Goal: Task Accomplishment & Management: Manage account settings

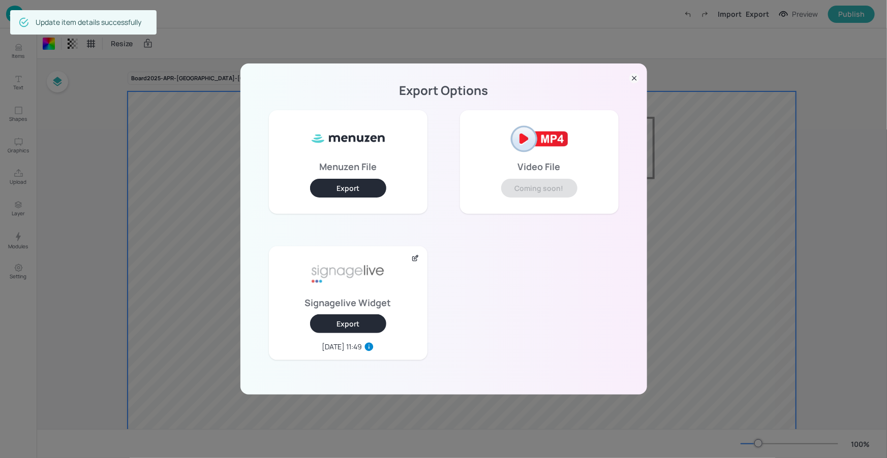
click at [623, 79] on div "Export Options Menuzen File Export Video File Coming soon! Signagelive Widget E…" at bounding box center [443, 229] width 407 height 331
click at [635, 74] on icon at bounding box center [634, 78] width 10 height 10
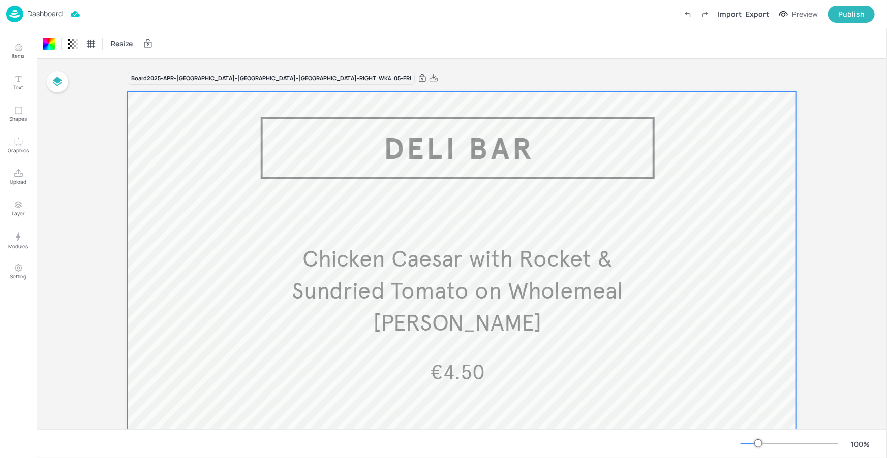
click at [54, 14] on p "Dashboard" at bounding box center [44, 13] width 35 height 7
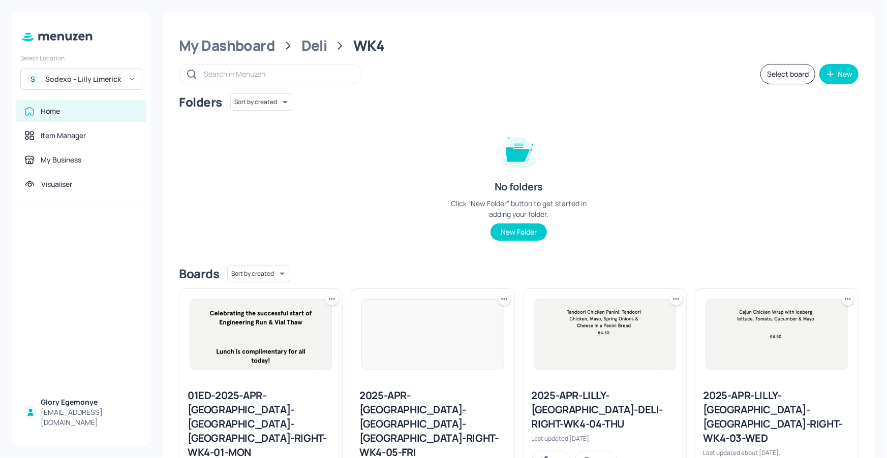
click at [101, 83] on div "Sodexo - Lilly Limerick" at bounding box center [83, 79] width 77 height 10
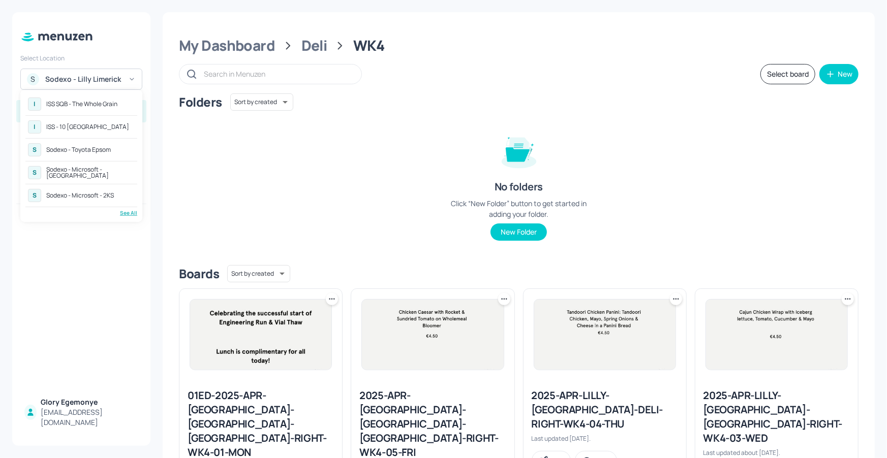
click at [119, 210] on div "See All" at bounding box center [81, 213] width 112 height 8
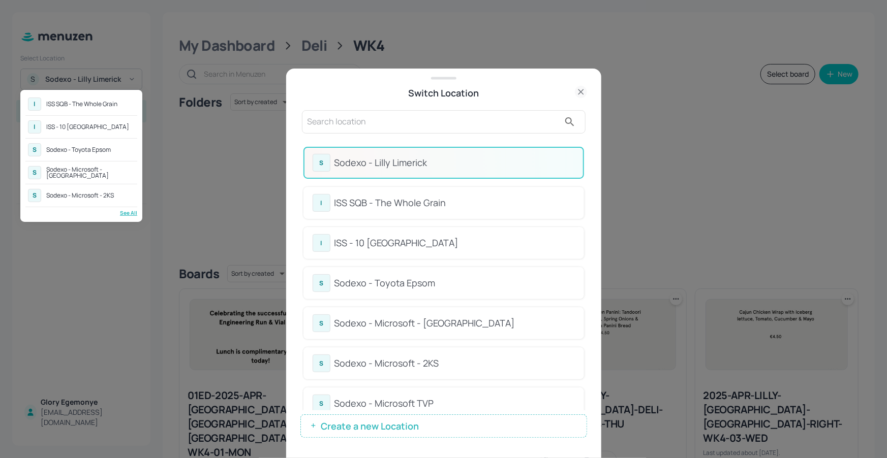
click at [97, 170] on div "Sodexo - Microsoft - [GEOGRAPHIC_DATA]" at bounding box center [90, 173] width 88 height 12
click at [82, 167] on div "Sodexo - Microsoft - [GEOGRAPHIC_DATA]" at bounding box center [90, 173] width 88 height 12
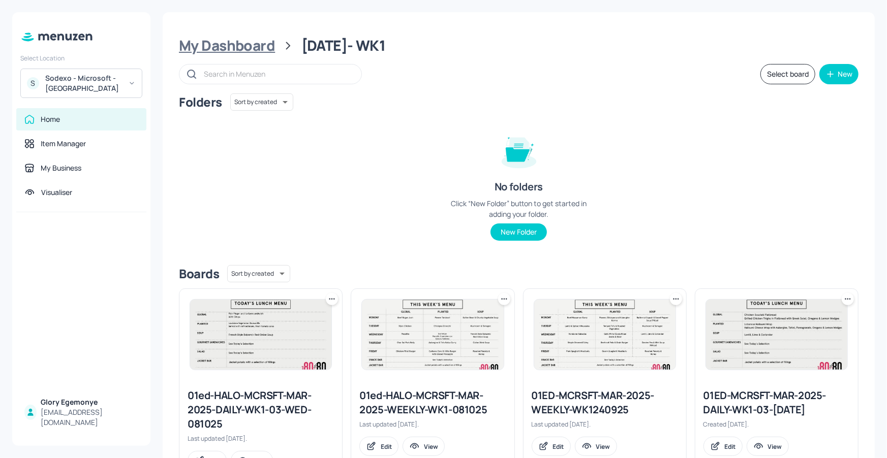
click at [238, 43] on div "My Dashboard" at bounding box center [227, 46] width 96 height 18
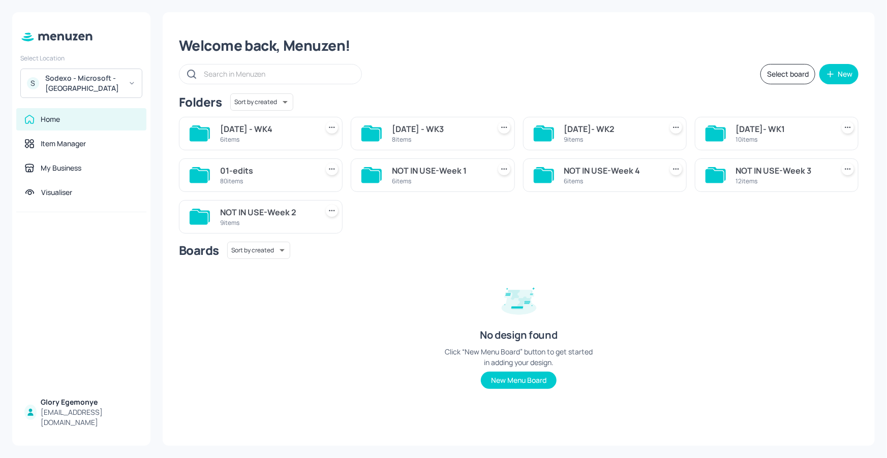
click at [540, 133] on icon at bounding box center [543, 135] width 18 height 14
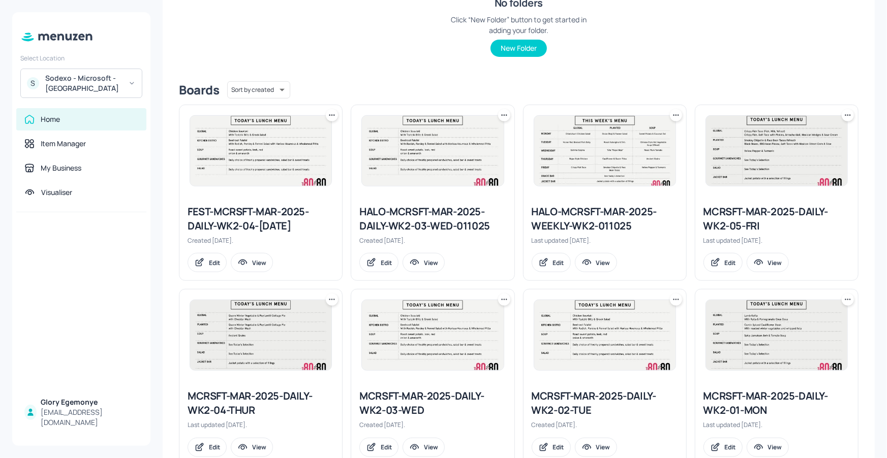
scroll to position [184, 0]
click at [671, 113] on icon at bounding box center [676, 115] width 10 height 10
click at [640, 135] on div "Rename" at bounding box center [635, 135] width 81 height 17
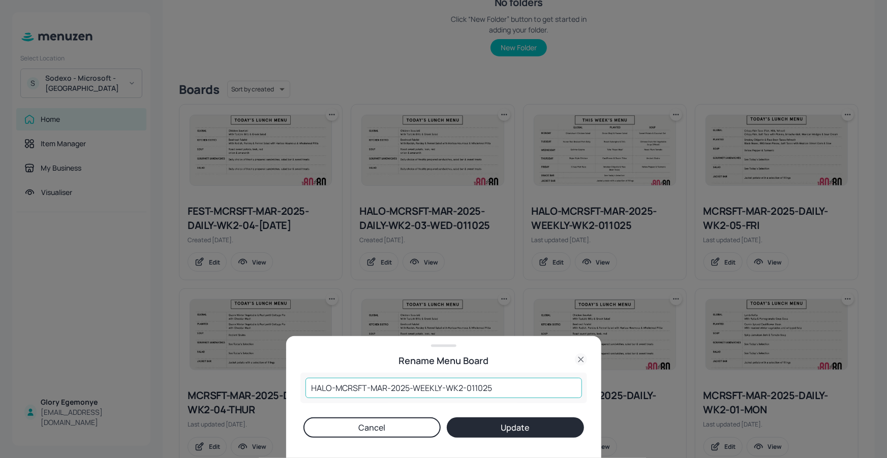
click at [493, 385] on input "HALO-MCRSFT-MAR-2025-WEEKLY-WK2-011025" at bounding box center [443, 388] width 276 height 20
type input "HALO-MCRSFT-MAR-2025-WEEKLY-WK2-101025"
click at [513, 430] on button "Update" at bounding box center [515, 428] width 137 height 20
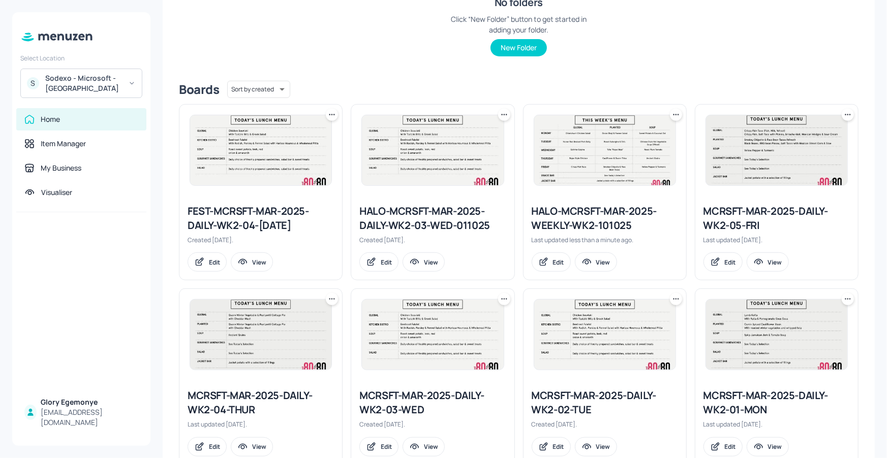
click at [505, 110] on icon at bounding box center [504, 115] width 10 height 10
click at [464, 132] on div "Rename" at bounding box center [463, 135] width 81 height 17
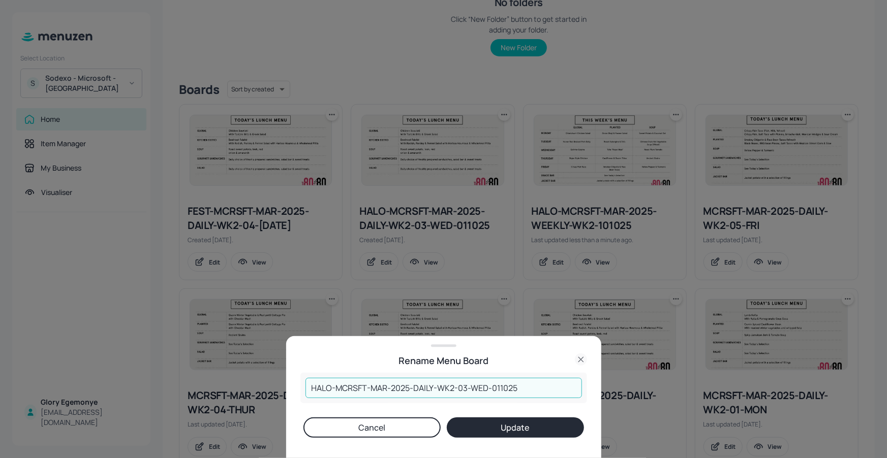
click at [537, 390] on input "HALO-MCRSFT-MAR-2025-DAILY-WK2-03-WED-011025" at bounding box center [443, 388] width 276 height 20
type input "HALO-MCRSFT-MAR-2025-DAILY-WK2-03-WED-101025"
click at [529, 427] on button "Update" at bounding box center [515, 428] width 137 height 20
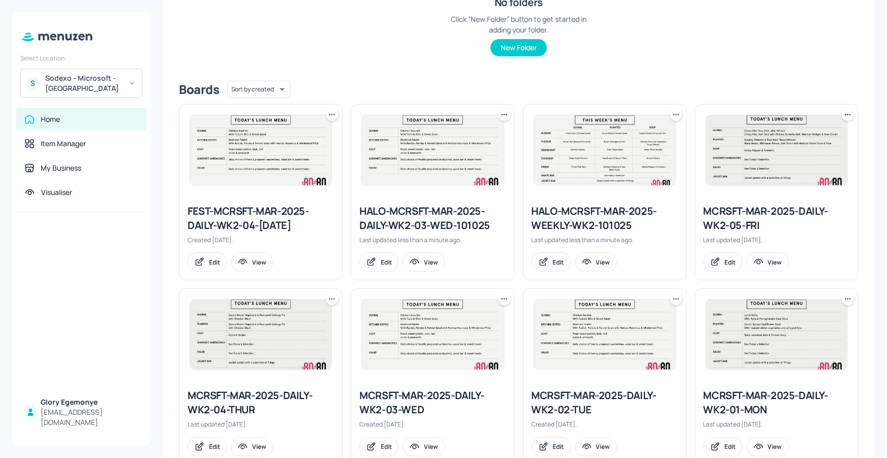
click at [591, 209] on div "HALO-MCRSFT-MAR-2025-WEEKLY-WK2-101025" at bounding box center [605, 218] width 146 height 28
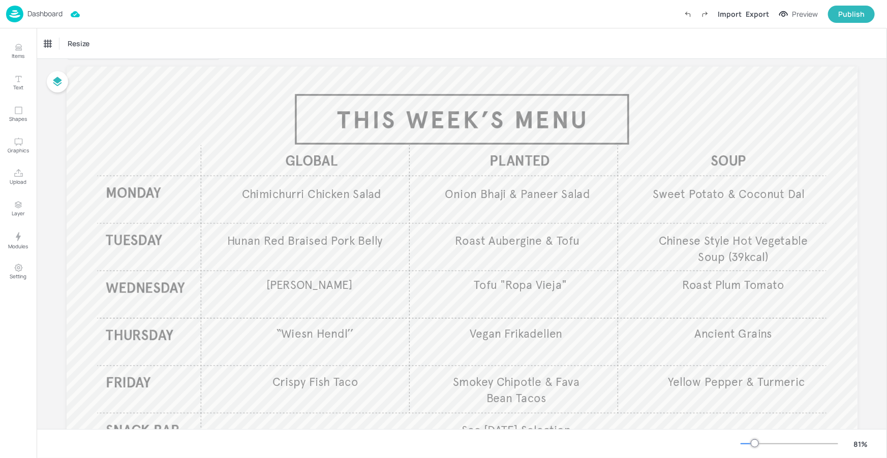
scroll to position [24, 0]
drag, startPoint x: 21, startPoint y: 50, endPoint x: 27, endPoint y: 51, distance: 6.6
click at [21, 50] on icon "Items" at bounding box center [19, 48] width 10 height 10
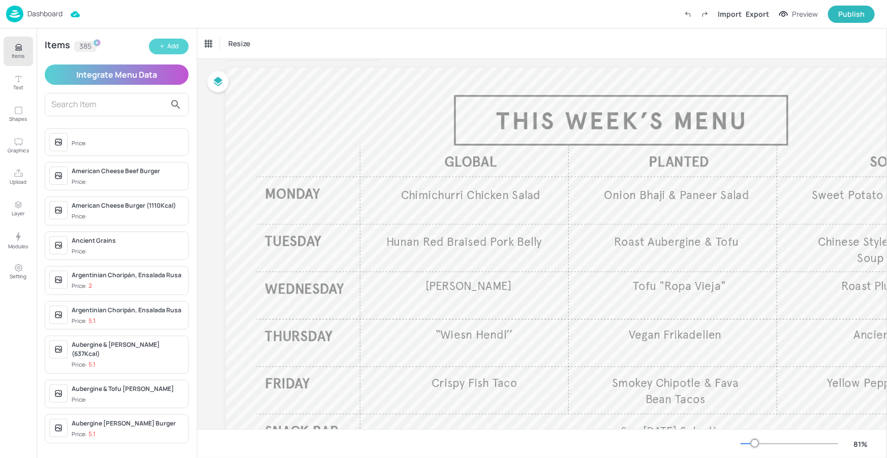
click at [162, 47] on icon "button" at bounding box center [162, 46] width 6 height 6
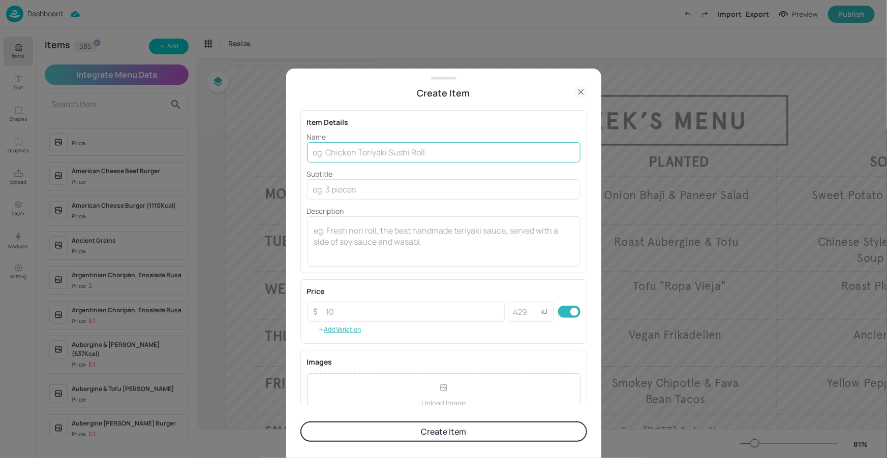
click at [355, 146] on input "text" at bounding box center [443, 152] width 273 height 20
paste input "[PERSON_NAME]"
type input "[PERSON_NAME]"
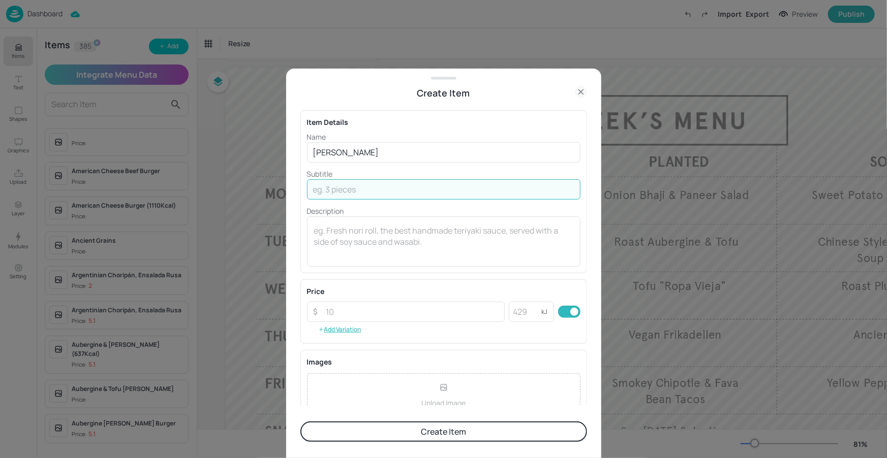
click at [408, 191] on input "text" at bounding box center [443, 189] width 273 height 20
paste input "Roast Pork with garlic and citrus, Roast New Potatoes and Chimichurri Tenderstem"
type input "Roast Pork with garlic and citrus, Roast New Potatoes and Chimichurri Tenderstem"
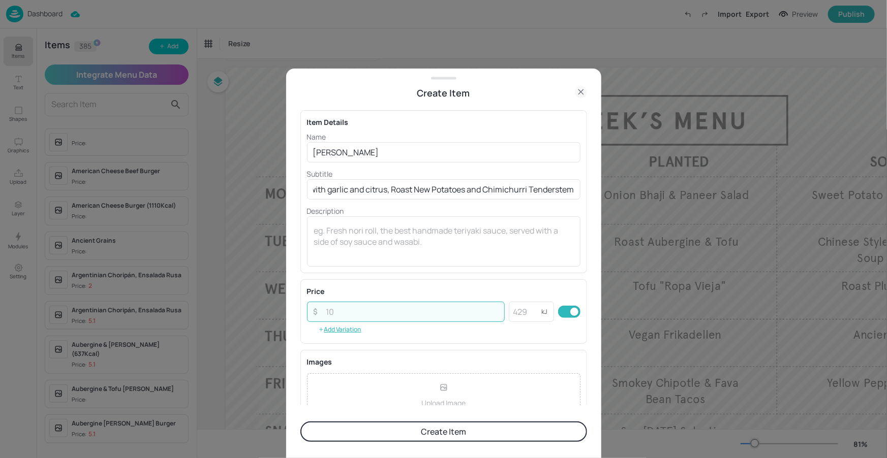
click at [399, 313] on input "number" at bounding box center [412, 312] width 185 height 20
type input "5.10"
click at [499, 283] on div "Price ​ 5.10 ​ kJ ​ Add Variation" at bounding box center [443, 311] width 287 height 65
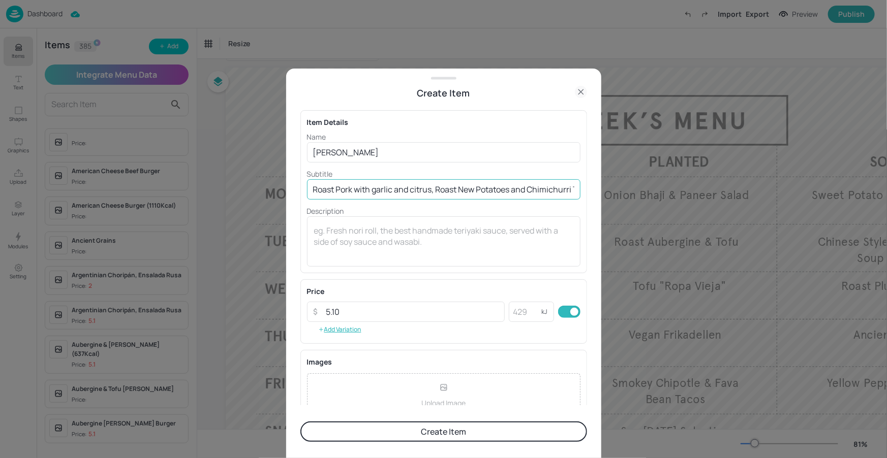
click at [409, 189] on input "Roast Pork with garlic and citrus, Roast New Potatoes and Chimichurri Tenderstem" at bounding box center [443, 189] width 273 height 20
click at [340, 189] on input "Roast Pork with garlic & citrus, Roast New Potatoes and Chimichurri Tenderstem" at bounding box center [443, 189] width 273 height 20
drag, startPoint x: 430, startPoint y: 189, endPoint x: 420, endPoint y: 190, distance: 10.2
click at [430, 189] on input "Roast pork with garlic & citrus, Roast New Potatoes and Chimichurri Tenderstem" at bounding box center [443, 189] width 273 height 20
click at [454, 189] on input "Roast pork with garlic & citrus, roast New Potatoes and Chimichurri Tenderstem" at bounding box center [443, 189] width 273 height 20
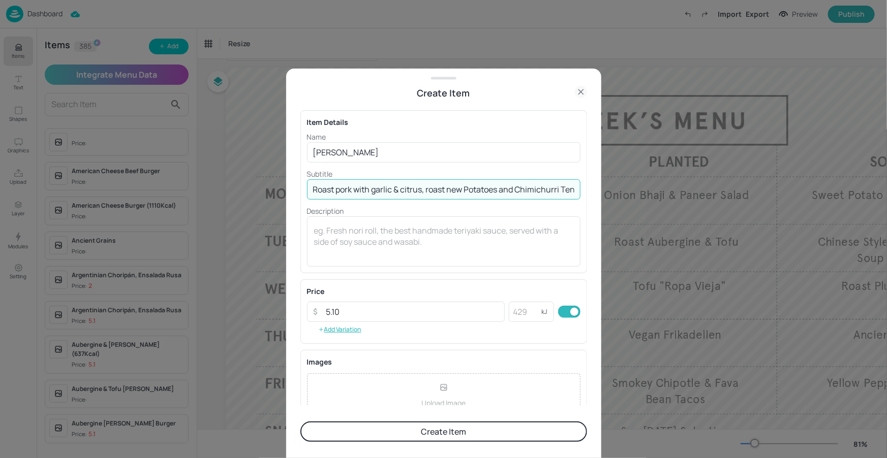
click at [470, 188] on input "Roast pork with garlic & citrus, roast new Potatoes and Chimichurri Tenderstem" at bounding box center [443, 189] width 273 height 20
click at [516, 190] on input "Roast pork with garlic & citrus, roast new potatoes and Chimichurri Tenderstem" at bounding box center [443, 189] width 273 height 20
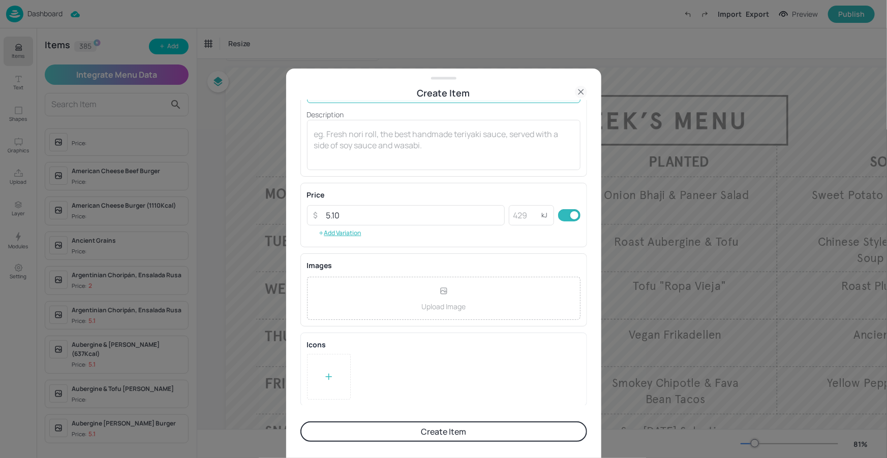
type input "Roast pork with garlic & citrus, roast new potatoes & chimichurri tenderstem"
click at [442, 433] on button "Create Item" at bounding box center [443, 432] width 287 height 20
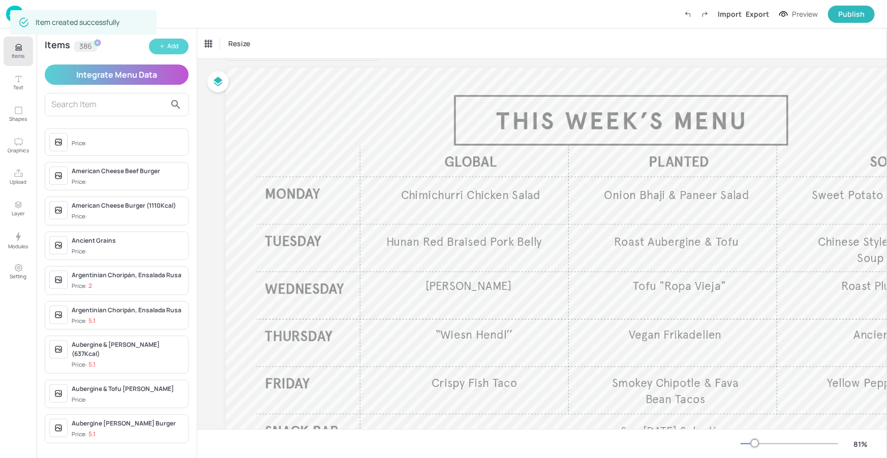
click at [171, 43] on div "Add" at bounding box center [172, 47] width 11 height 10
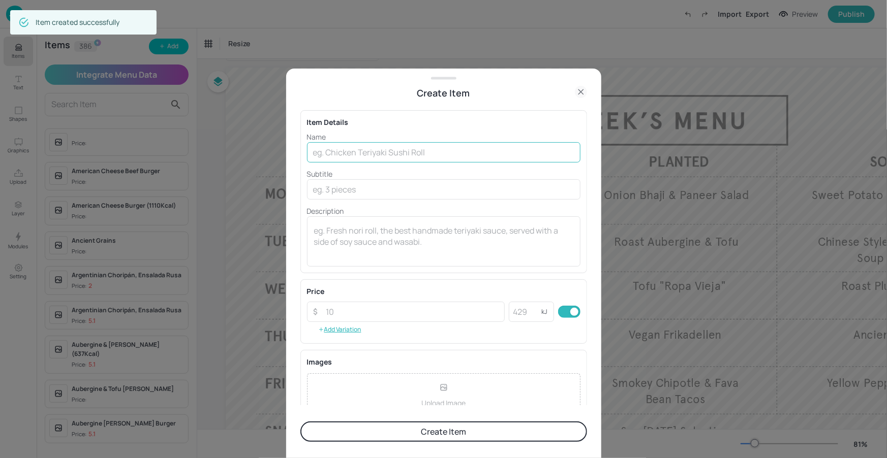
click at [415, 153] on input "text" at bounding box center [443, 152] width 273 height 20
paste input "Quorn Chimichanga"
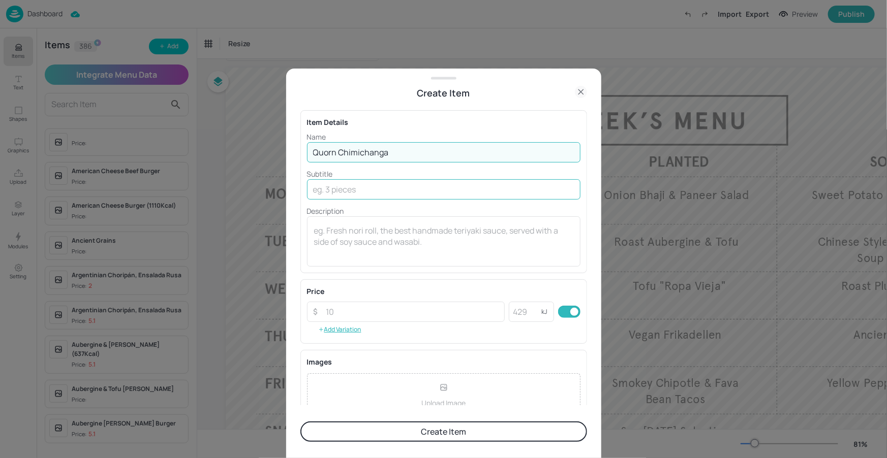
type input "Quorn Chimichanga"
click at [360, 190] on input "text" at bounding box center [443, 189] width 273 height 20
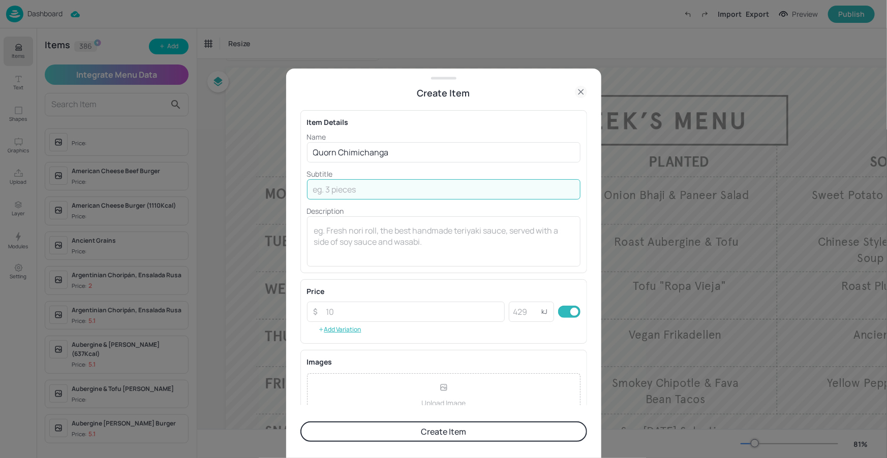
click at [360, 194] on input "text" at bounding box center [443, 189] width 273 height 20
paste input "Mexican spiced Quorn mince wrapped in a Tortilla with Sour Cream and Salsa with…"
drag, startPoint x: 357, startPoint y: 189, endPoint x: 322, endPoint y: 189, distance: 35.6
click at [275, 187] on div "Create Item Item Details Name Quorn Chimichanga ​ Subtitle Mexican spiced Quorn…" at bounding box center [443, 229] width 887 height 458
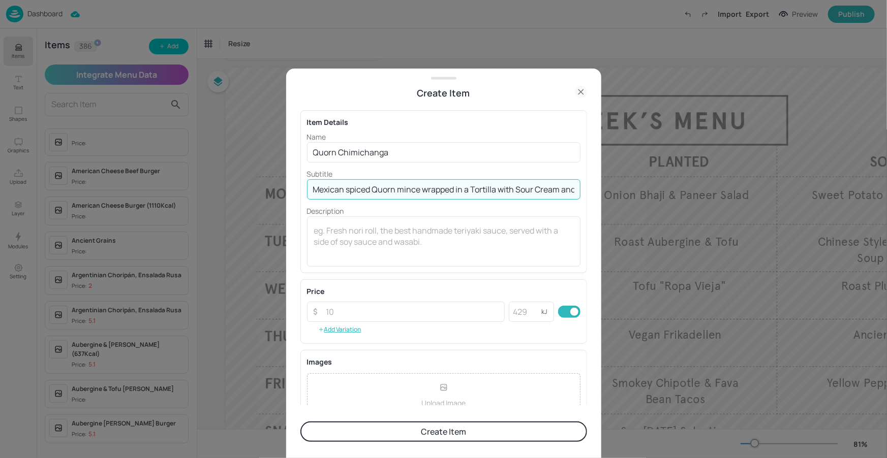
click at [353, 192] on input "Mexican spiced Quorn mince wrapped in a Tortilla with Sour Cream and Salsa with…" at bounding box center [443, 189] width 273 height 20
click at [378, 188] on input "Mexican spiced Quorn mince wrapped in a Tortilla with Sour Cream and Salsa with…" at bounding box center [443, 189] width 273 height 20
drag, startPoint x: 464, startPoint y: 190, endPoint x: 505, endPoint y: 189, distance: 40.7
click at [505, 189] on input "Mexican spiced Quorn mince wrapped in a Tortilla with Sour Cream and Salsa with…" at bounding box center [443, 189] width 273 height 20
click at [480, 190] on input "Mexican spiced Quorn mince wrapped in a Tortilla with Sour Cream and Salsa with…" at bounding box center [443, 189] width 273 height 20
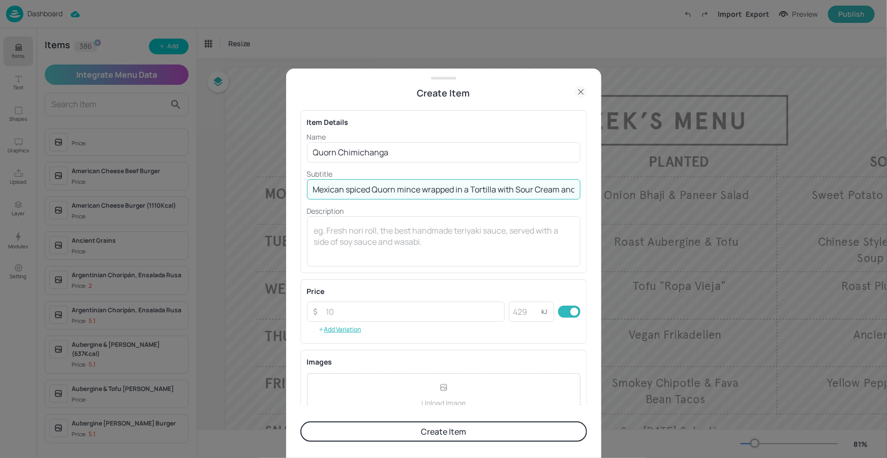
click at [474, 189] on input "Mexican spiced Quorn mince wrapped in a Tortilla with Sour Cream and Salsa with…" at bounding box center [443, 189] width 273 height 20
type input "Mexican spiced Quorn mince wrapped in a tortilla with sour cream & salsa with r…"
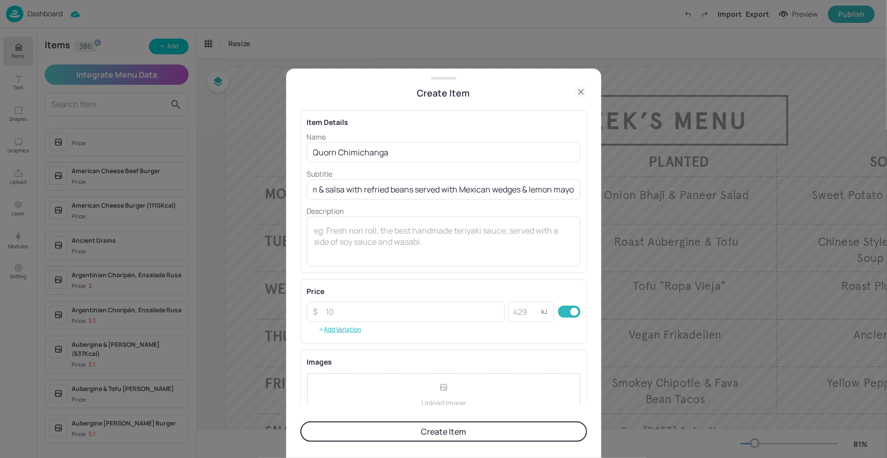
click at [447, 213] on p "Description" at bounding box center [443, 211] width 273 height 11
click at [374, 312] on input "number" at bounding box center [412, 312] width 185 height 20
type input "5.10"
click at [379, 282] on div "Price ​ 5.10 ​ kJ ​ Add Variation" at bounding box center [443, 311] width 287 height 65
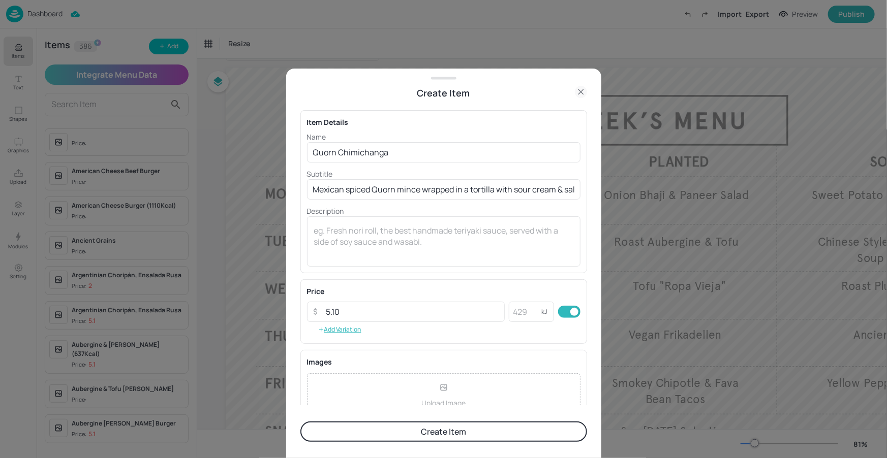
scroll to position [97, 0]
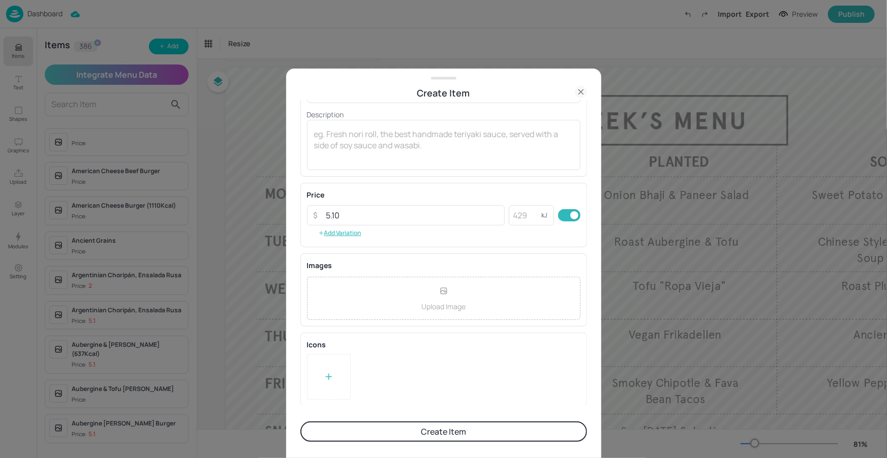
click at [398, 431] on button "Create Item" at bounding box center [443, 432] width 287 height 20
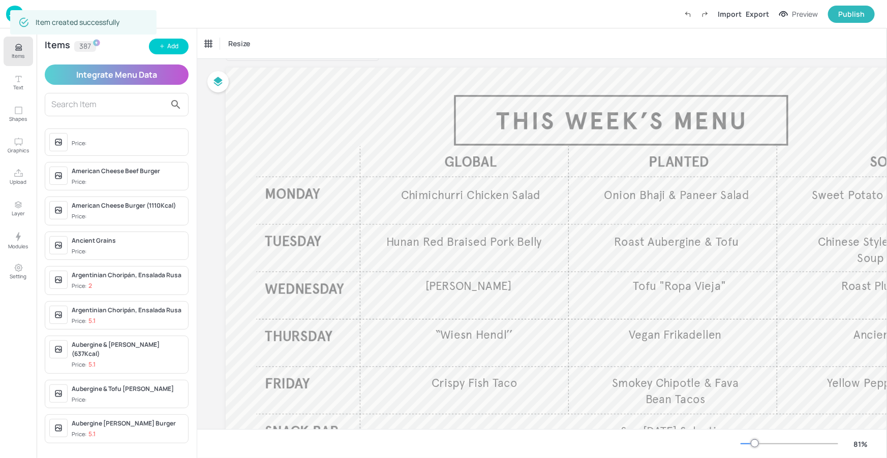
click at [11, 52] on button "Items" at bounding box center [18, 51] width 29 height 29
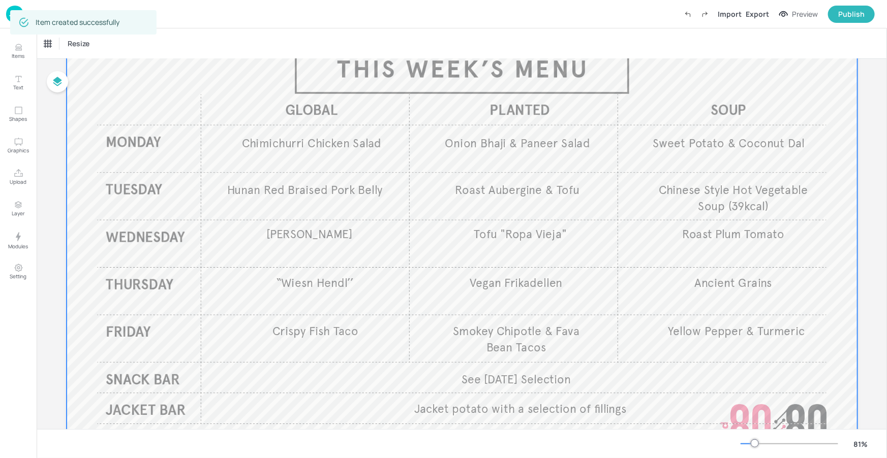
scroll to position [78, 0]
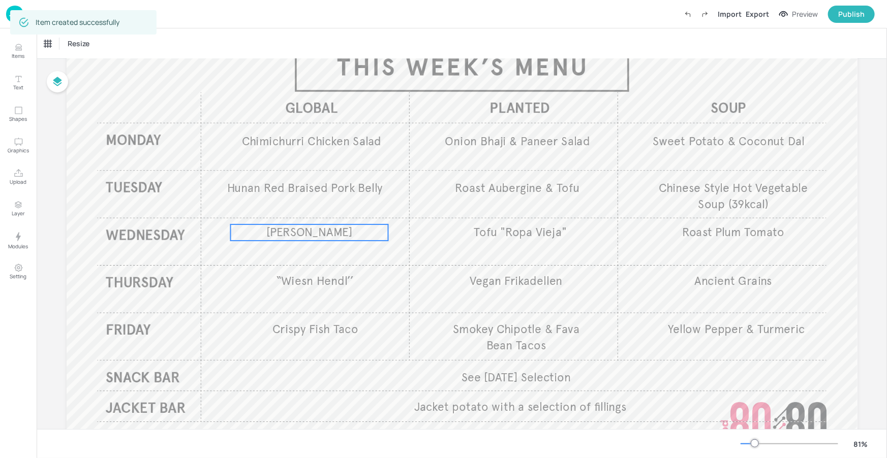
click at [314, 235] on span "[PERSON_NAME]" at bounding box center [309, 233] width 86 height 14
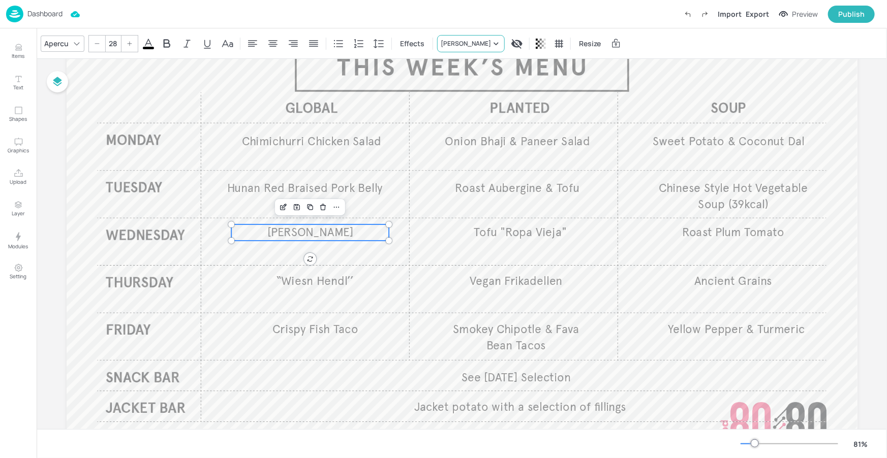
click at [473, 44] on div "[PERSON_NAME]" at bounding box center [466, 43] width 50 height 9
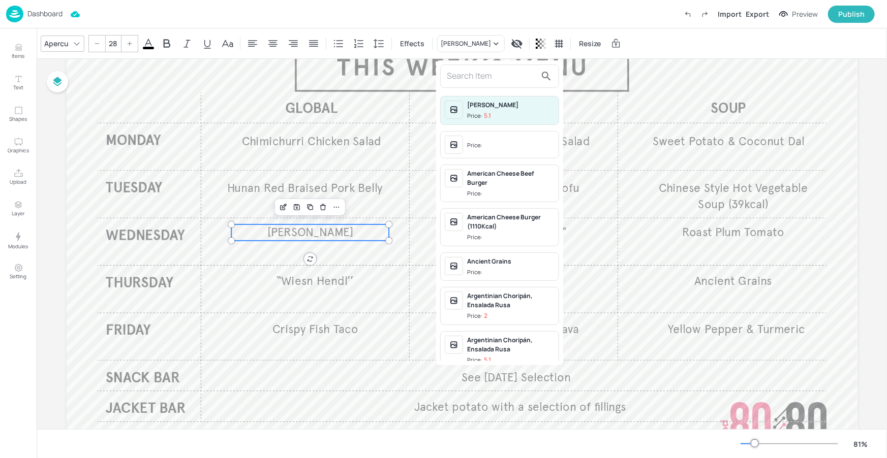
click at [465, 78] on input "text" at bounding box center [491, 76] width 89 height 16
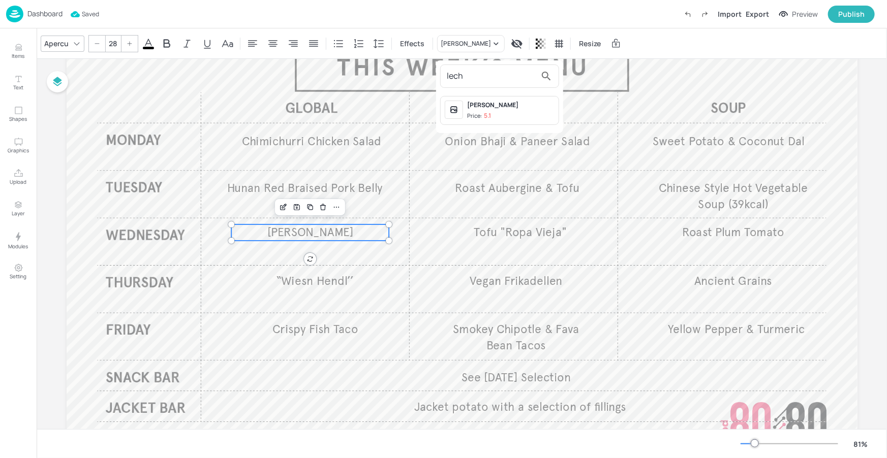
type input "lech"
click at [492, 107] on div "[PERSON_NAME]" at bounding box center [510, 105] width 87 height 9
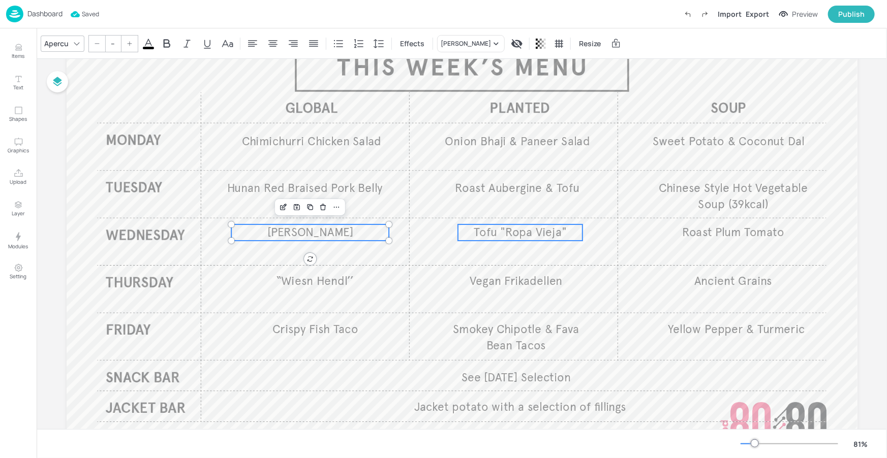
type input "28"
click at [499, 238] on span "Tofu "Ropa Vieja"" at bounding box center [520, 233] width 92 height 14
click at [482, 35] on div "Apercu 28 Effects Tofu "Ropa Vieja" Resize" at bounding box center [462, 43] width 850 height 30
click at [481, 42] on div "Tofu "Ropa Vieja"" at bounding box center [465, 43] width 48 height 9
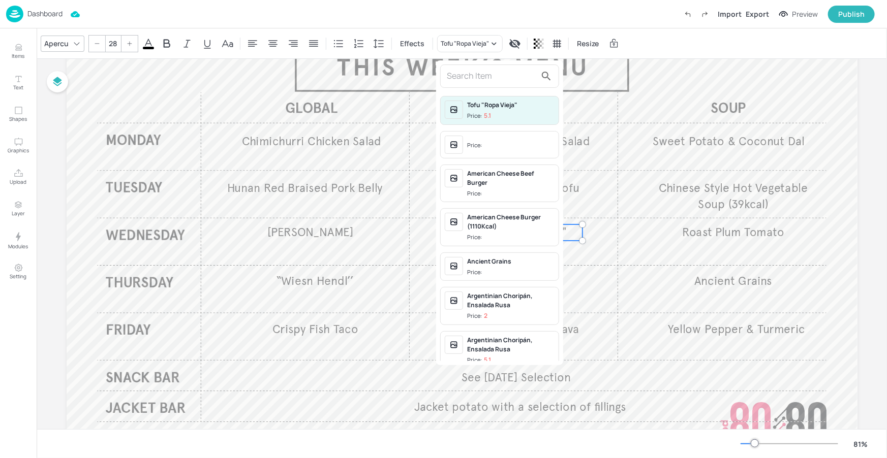
click at [473, 77] on input "text" at bounding box center [491, 76] width 89 height 16
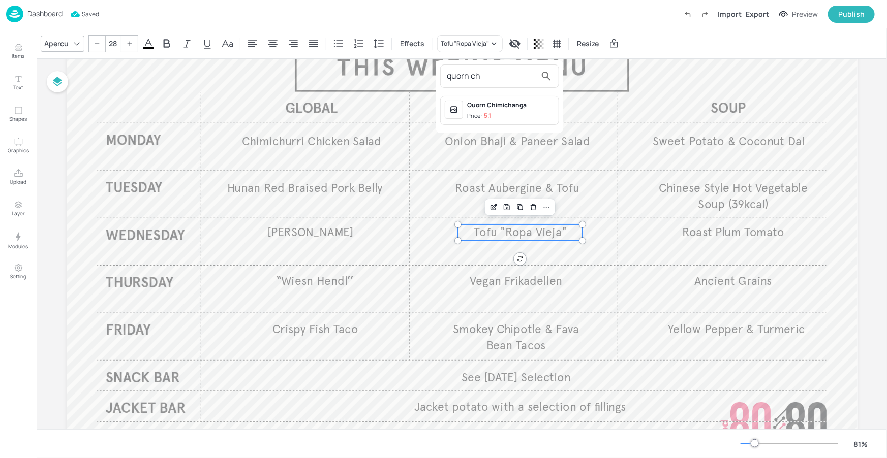
type input "quorn ch"
click at [519, 110] on div "Quorn Chimichanga Price: 5.1" at bounding box center [510, 111] width 87 height 20
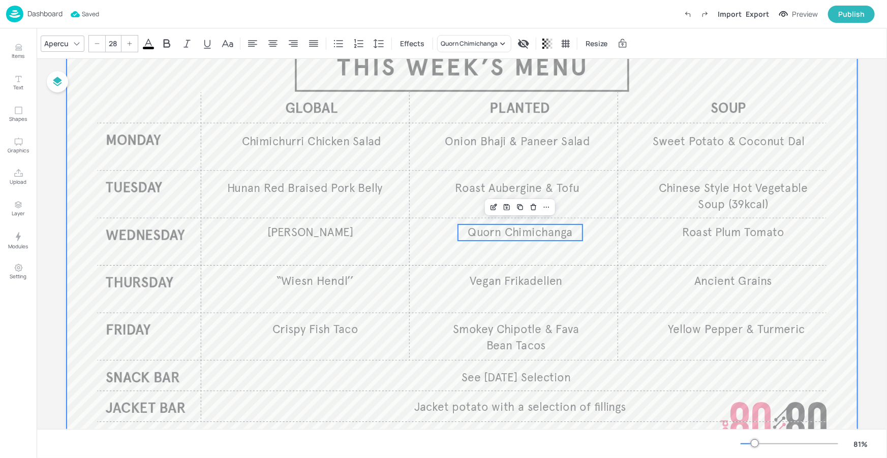
click at [566, 79] on div at bounding box center [462, 236] width 791 height 445
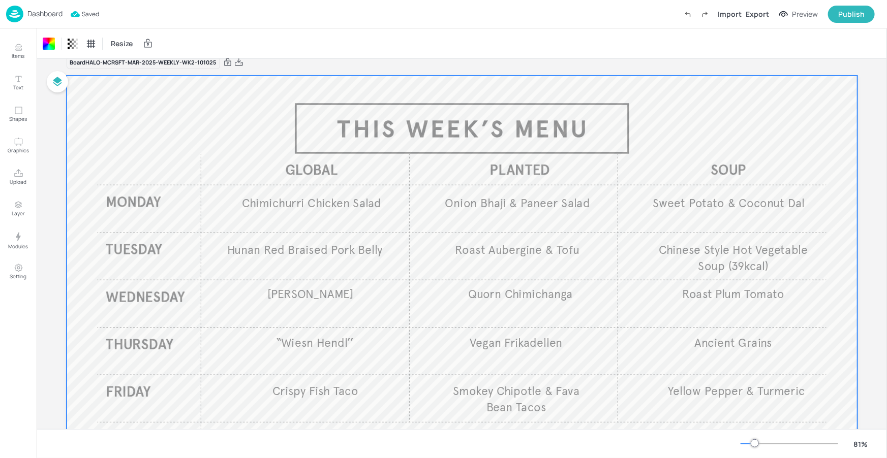
scroll to position [0, 0]
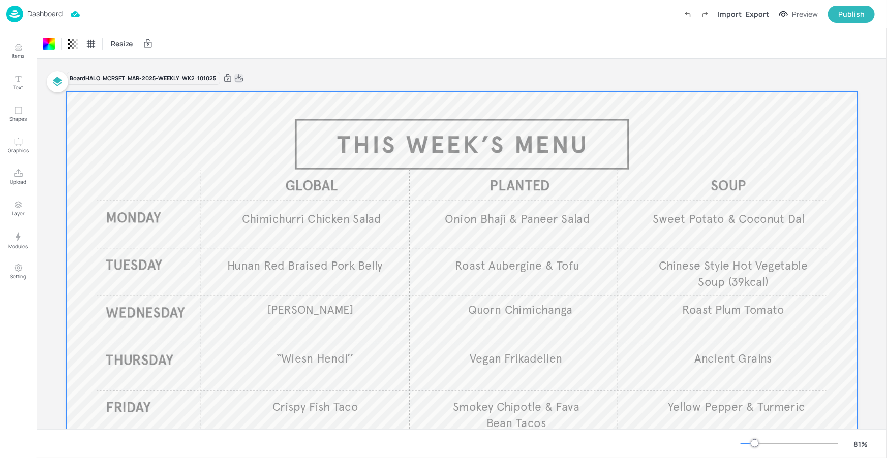
click at [237, 76] on icon at bounding box center [239, 77] width 8 height 7
